Goal: Obtain resource: Download file/media

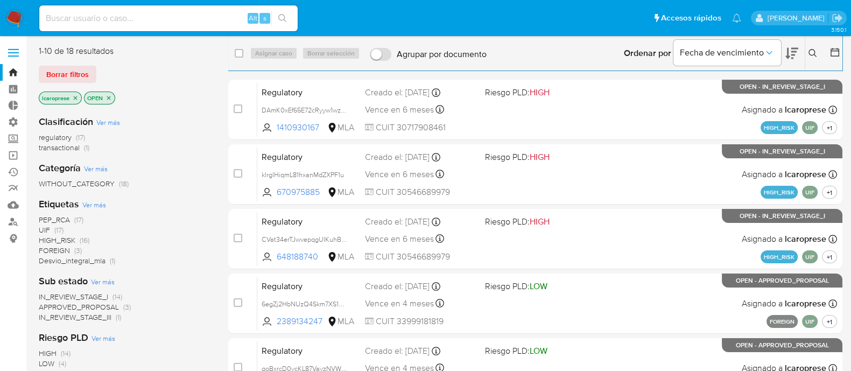
click at [202, 17] on input at bounding box center [168, 18] width 258 height 14
paste input "AtLAyu6ccy6ZOSXKVuzz2rTM"
type input "AtLAyu6ccy6ZOSXKVuzz2rTM"
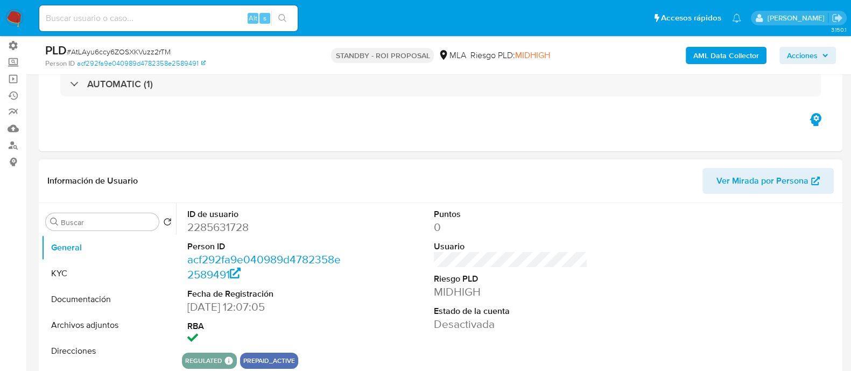
scroll to position [134, 0]
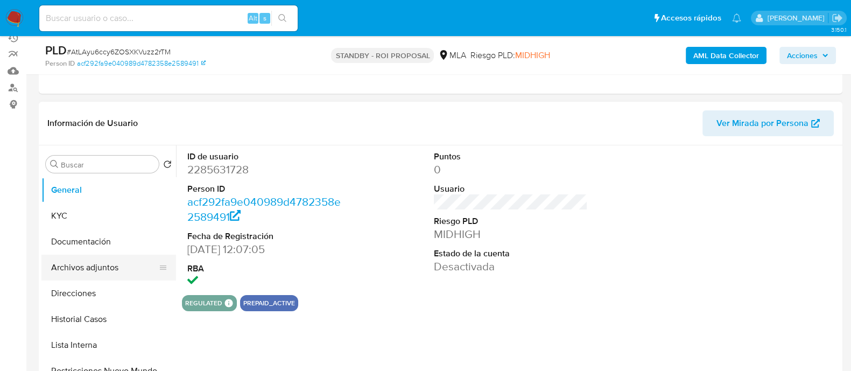
click at [124, 266] on button "Archivos adjuntos" at bounding box center [104, 268] width 126 height 26
select select "10"
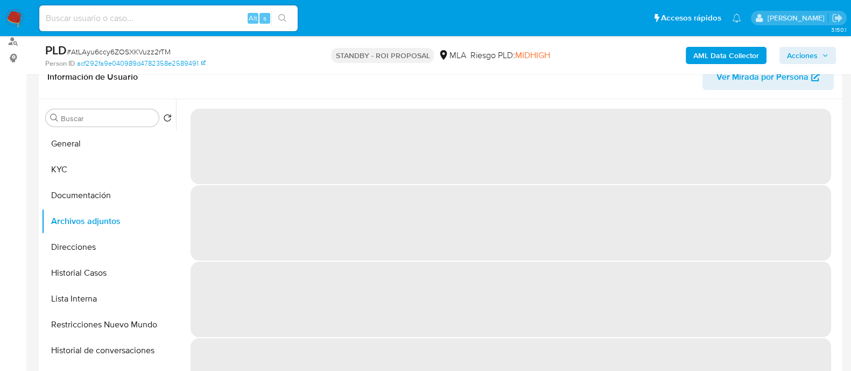
scroll to position [202, 0]
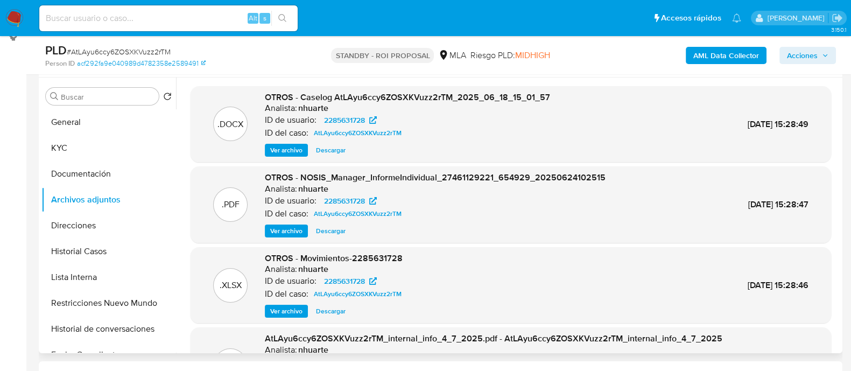
click at [327, 150] on span "Descargar" at bounding box center [331, 150] width 30 height 11
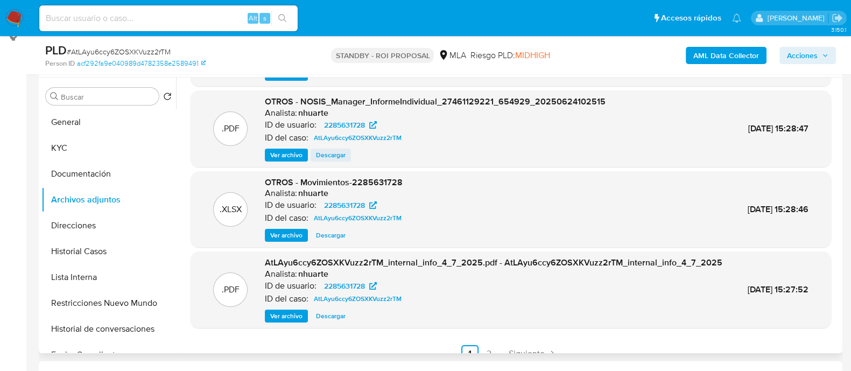
scroll to position [0, 0]
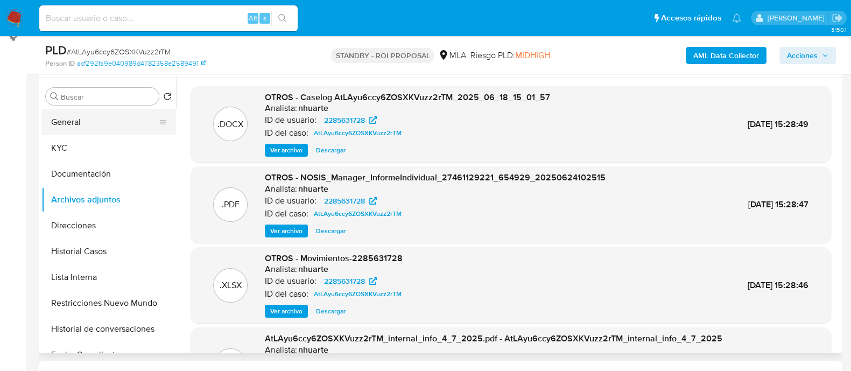
click at [119, 119] on button "General" at bounding box center [104, 122] width 126 height 26
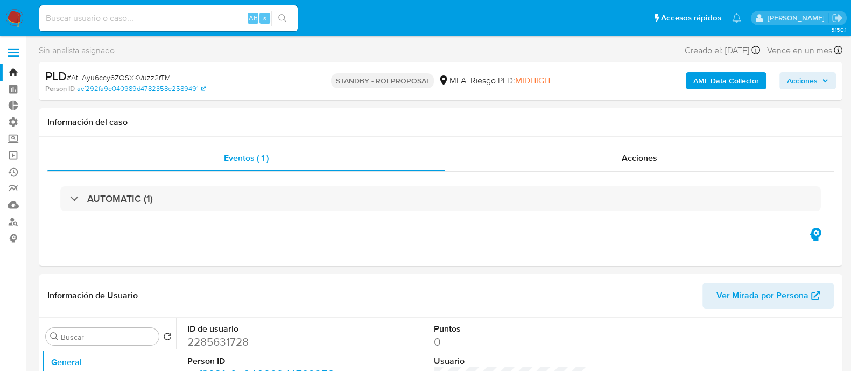
click at [16, 75] on link "Bandeja" at bounding box center [64, 72] width 128 height 17
